Goal: Task Accomplishment & Management: Manage account settings

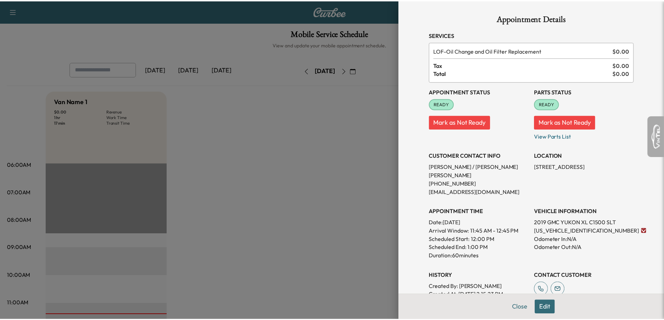
scroll to position [139, 0]
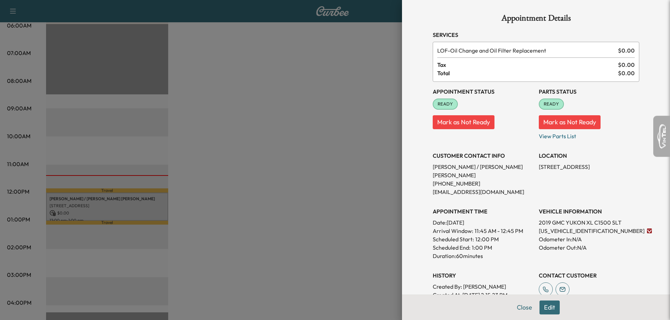
click at [315, 88] on div at bounding box center [335, 160] width 670 height 320
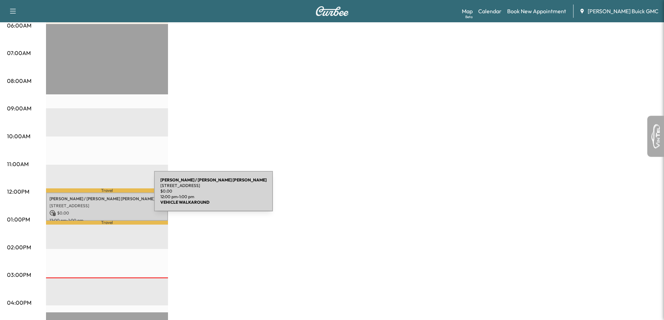
click at [102, 196] on p "[PERSON_NAME] / [PERSON_NAME] [PERSON_NAME]" at bounding box center [107, 199] width 115 height 6
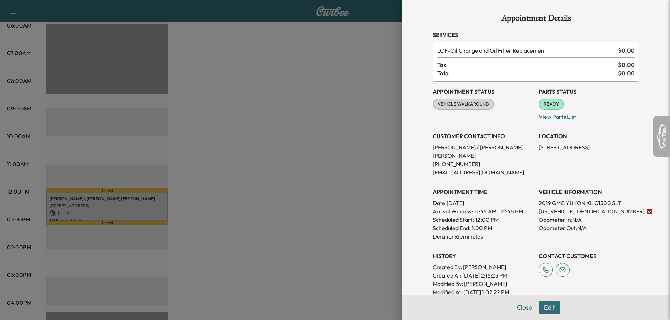
click at [372, 140] on div at bounding box center [335, 160] width 670 height 320
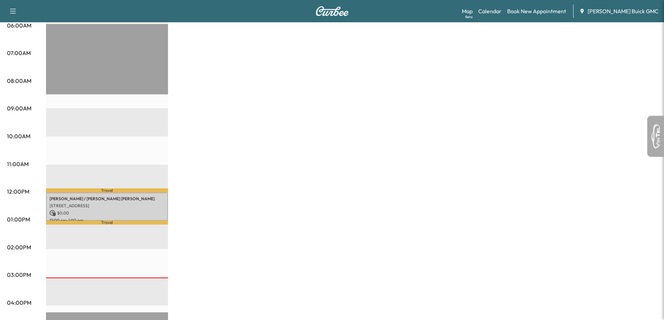
click at [503, 5] on div "Map Beta Calendar Book New Appointment [PERSON_NAME] GMC" at bounding box center [560, 11] width 197 height 13
click at [502, 9] on link "Calendar" at bounding box center [489, 11] width 23 height 8
click at [502, 15] on link "Calendar" at bounding box center [489, 11] width 23 height 8
click at [502, 11] on link "Calendar" at bounding box center [489, 11] width 23 height 8
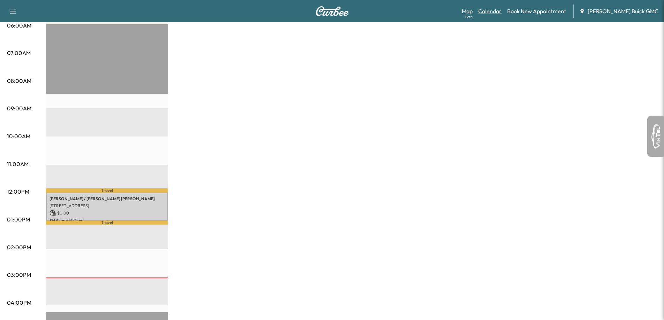
click at [502, 11] on link "Calendar" at bounding box center [489, 11] width 23 height 8
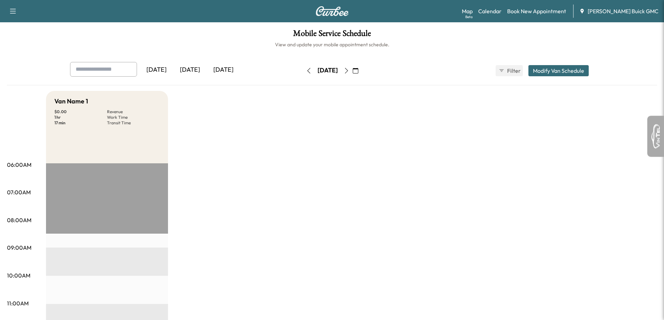
click at [349, 69] on icon "button" at bounding box center [347, 71] width 6 height 6
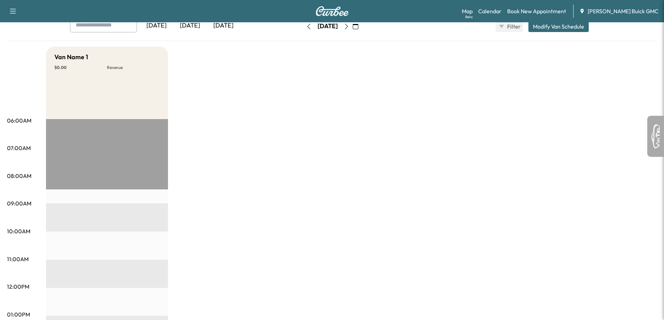
scroll to position [22, 0]
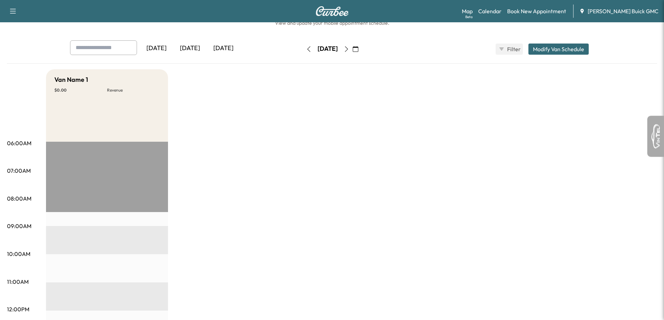
drag, startPoint x: 98, startPoint y: 210, endPoint x: 106, endPoint y: 192, distance: 20.0
click at [353, 45] on button "button" at bounding box center [347, 49] width 12 height 11
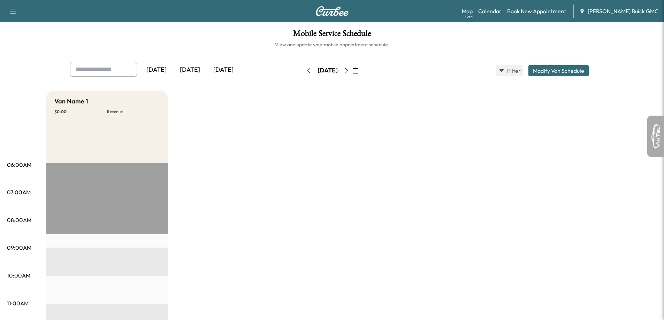
click at [303, 72] on button "button" at bounding box center [309, 70] width 12 height 11
click at [550, 74] on button "Modify Van Schedule" at bounding box center [559, 70] width 60 height 11
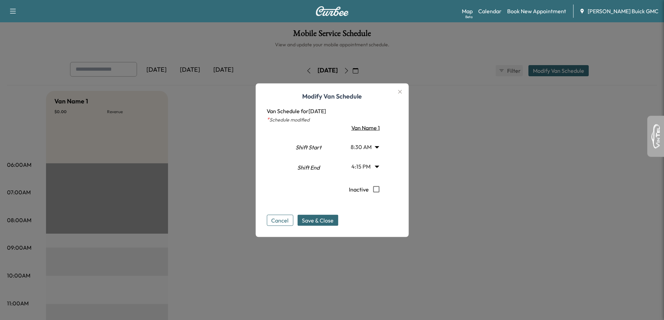
click at [375, 152] on body "Support Log Out Map Beta Calendar Book New Appointment [PERSON_NAME] Buick GMC …" at bounding box center [332, 160] width 664 height 320
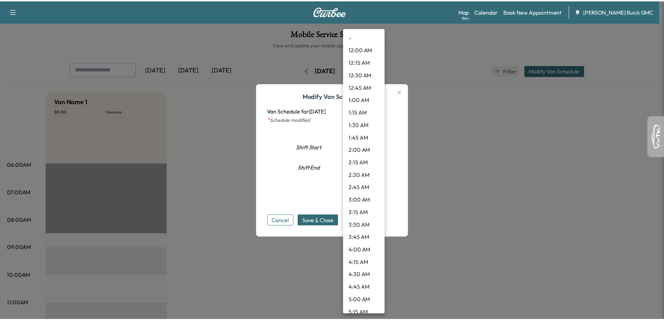
scroll to position [305, 0]
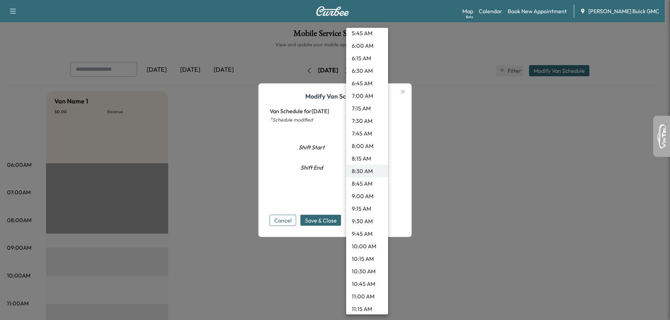
click at [371, 160] on li "8:15 AM" at bounding box center [367, 158] width 42 height 13
type input "****"
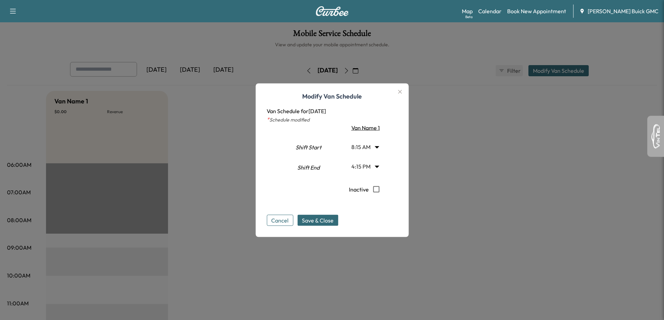
click at [374, 130] on div "Van Name 1" at bounding box center [364, 127] width 50 height 8
click at [405, 87] on button "button" at bounding box center [400, 91] width 12 height 11
